Goal: Task Accomplishment & Management: Manage account settings

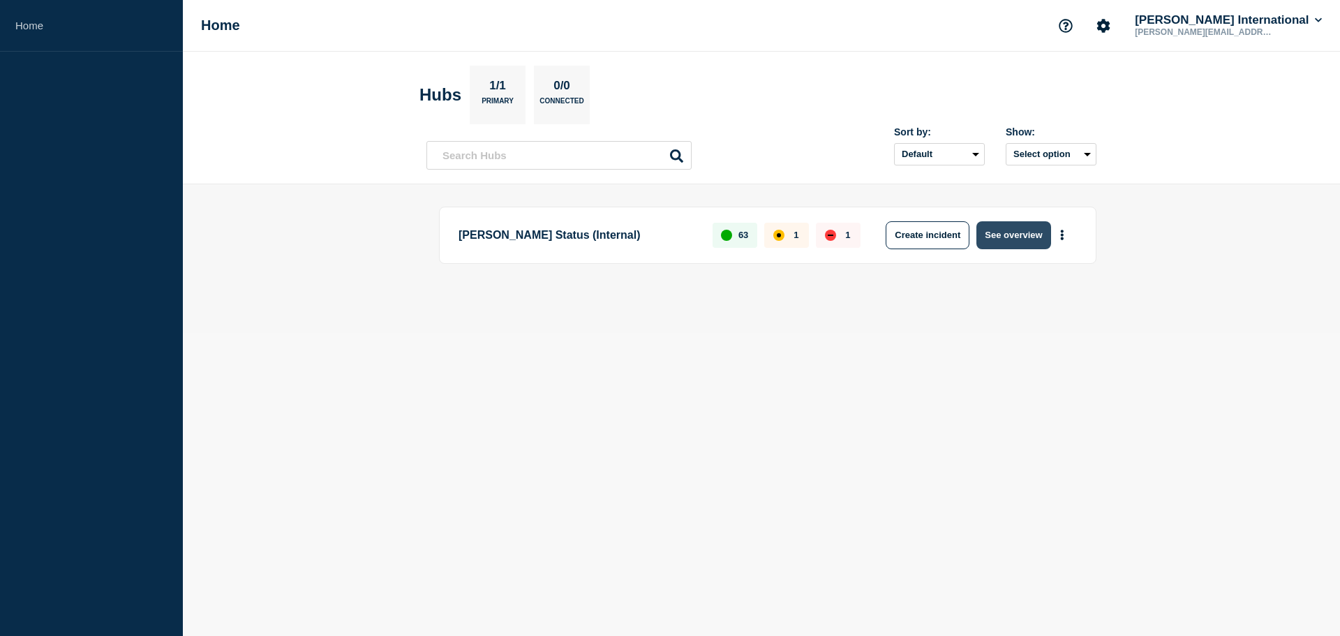
click at [1029, 239] on button "See overview" at bounding box center [1013, 235] width 74 height 28
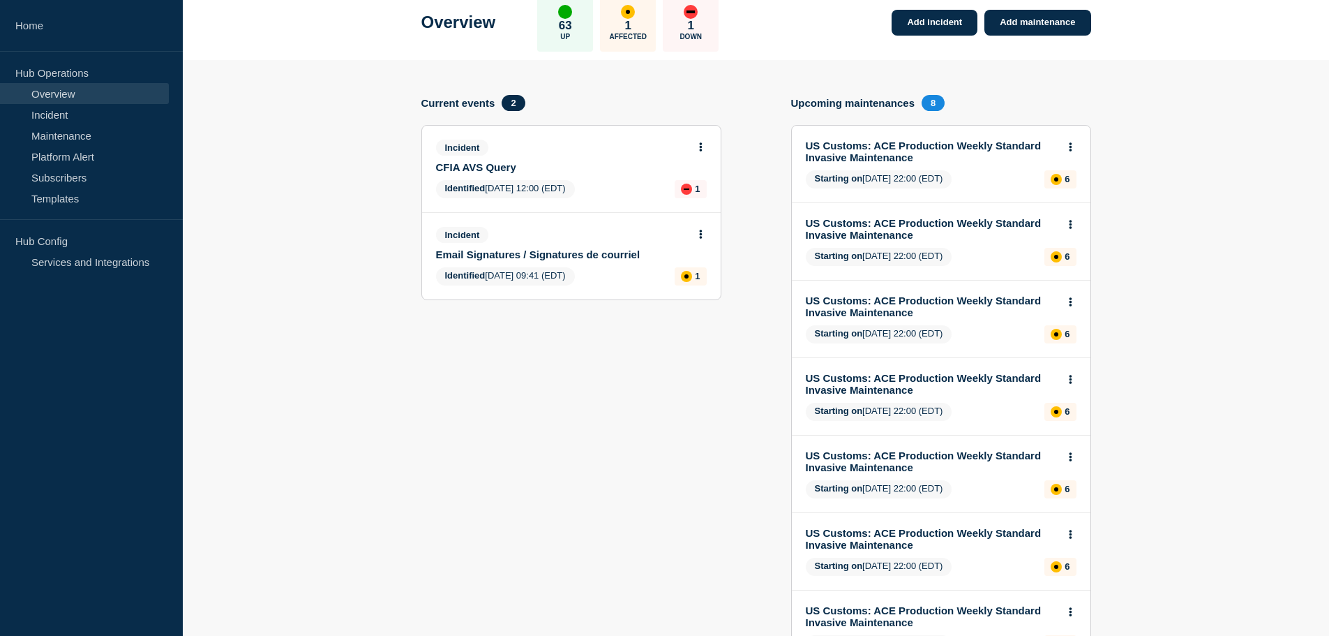
scroll to position [76, 0]
click at [505, 171] on link "CFIA AVS Query" at bounding box center [562, 168] width 252 height 12
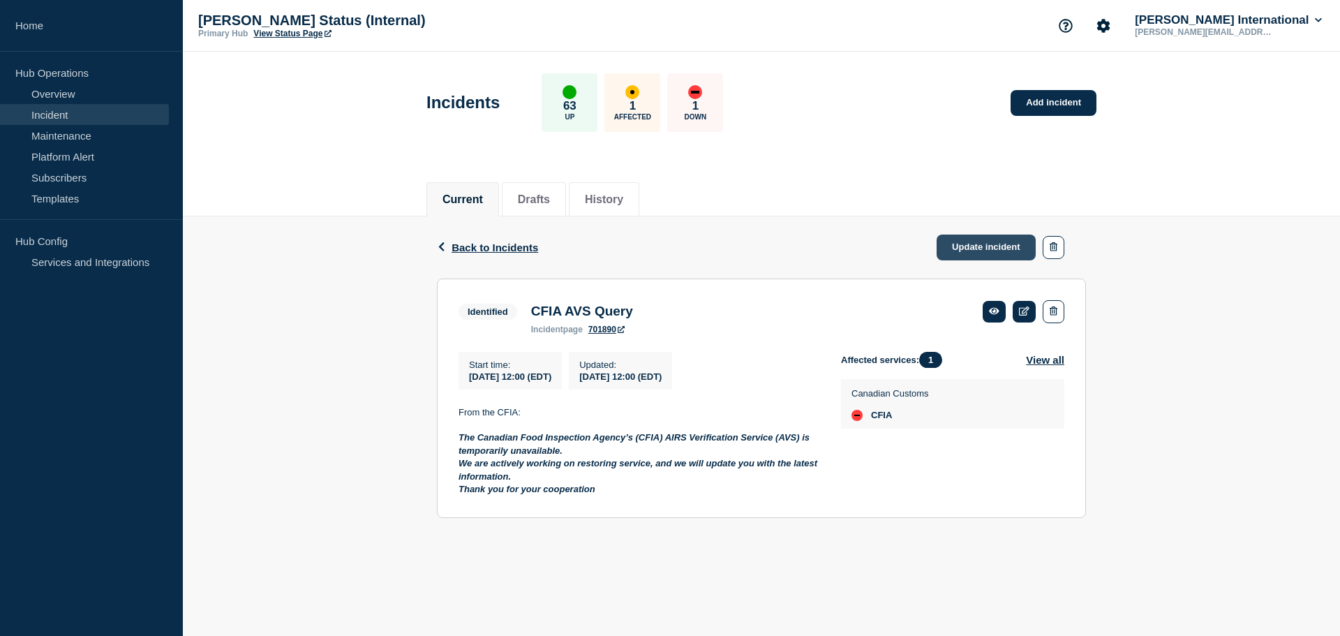
click at [970, 244] on link "Update incident" at bounding box center [986, 247] width 99 height 26
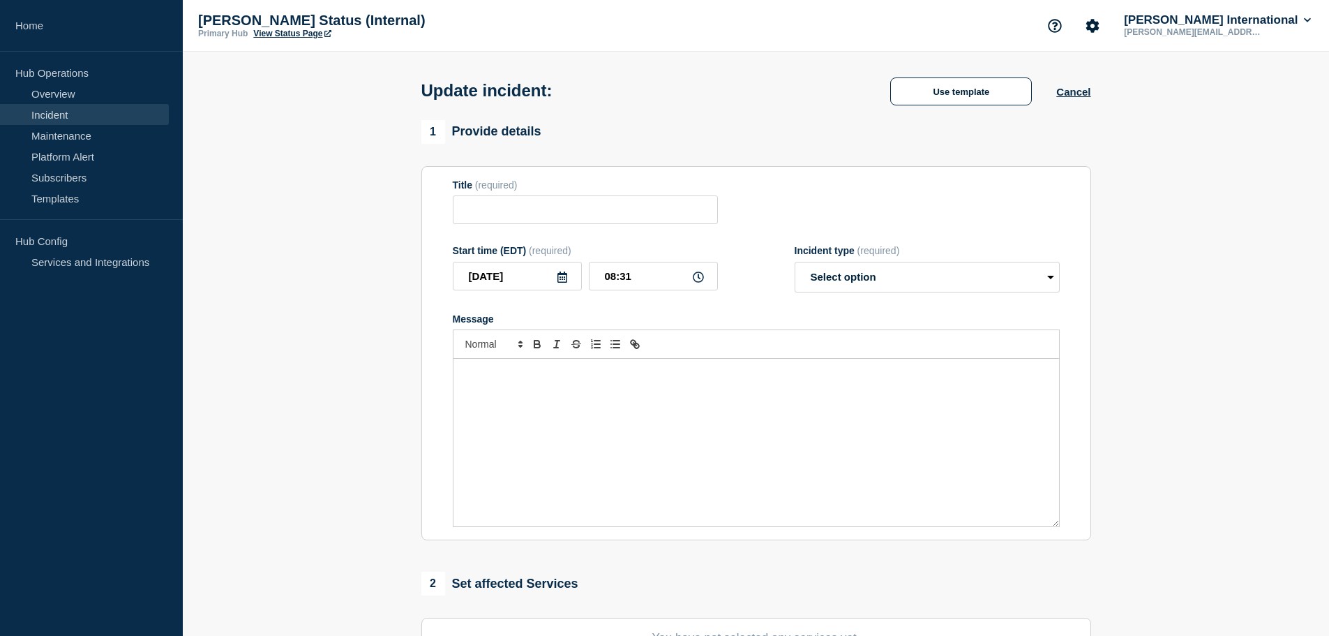
type input "CFIA AVS Query"
click at [546, 380] on p "Message" at bounding box center [756, 373] width 585 height 13
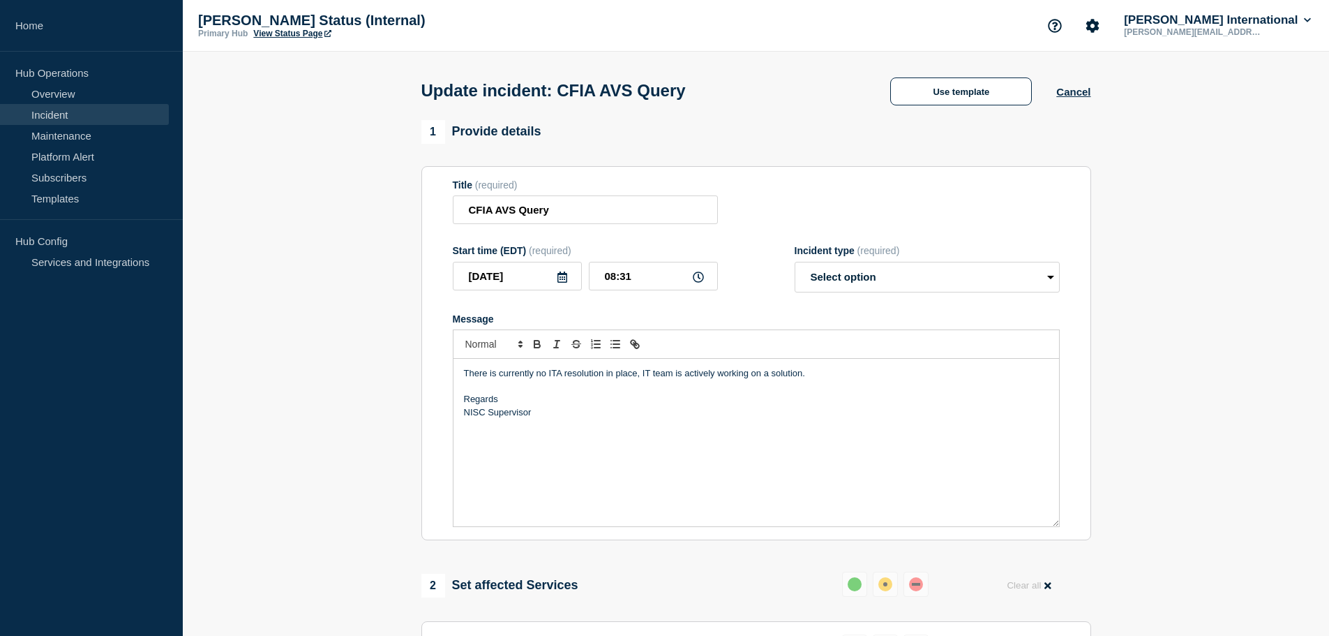
click at [550, 376] on p "There is currently no ITA resolution in place, IT team is actively working on a…" at bounding box center [756, 373] width 585 height 13
click at [869, 283] on select "Select option Investigating Identified Monitoring Resolved" at bounding box center [927, 277] width 265 height 31
select select "monitoring"
click at [795, 264] on select "Select option Investigating Identified Monitoring Resolved" at bounding box center [927, 277] width 265 height 31
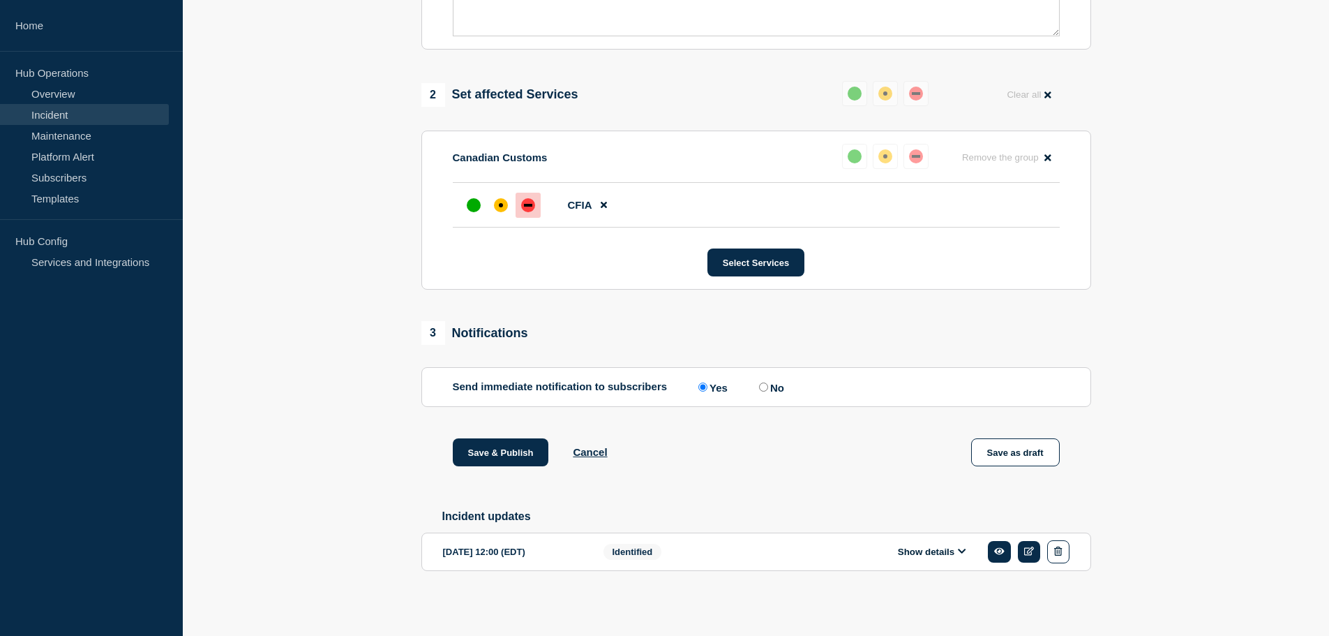
scroll to position [498, 0]
click at [508, 446] on button "Save & Publish" at bounding box center [501, 452] width 96 height 28
